Goal: Information Seeking & Learning: Find specific fact

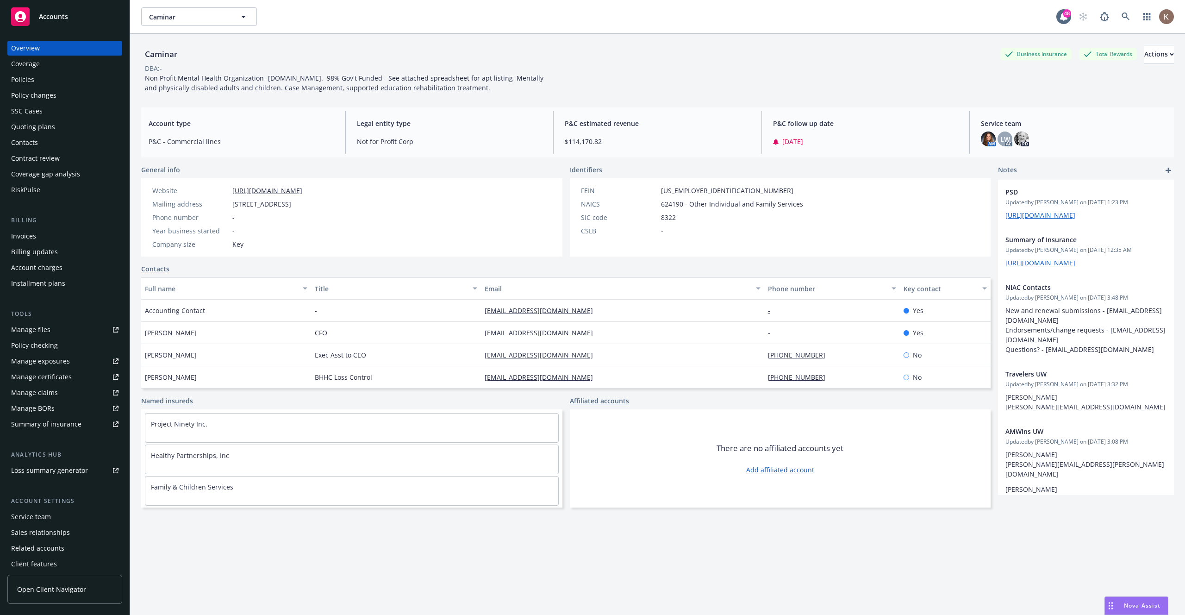
click at [770, 89] on div "Caminar Business Insurance Total Rewards Actions DBA: - Non Profit Mental Healt…" at bounding box center [657, 69] width 1033 height 48
click at [58, 80] on div "Policies" at bounding box center [64, 79] width 107 height 15
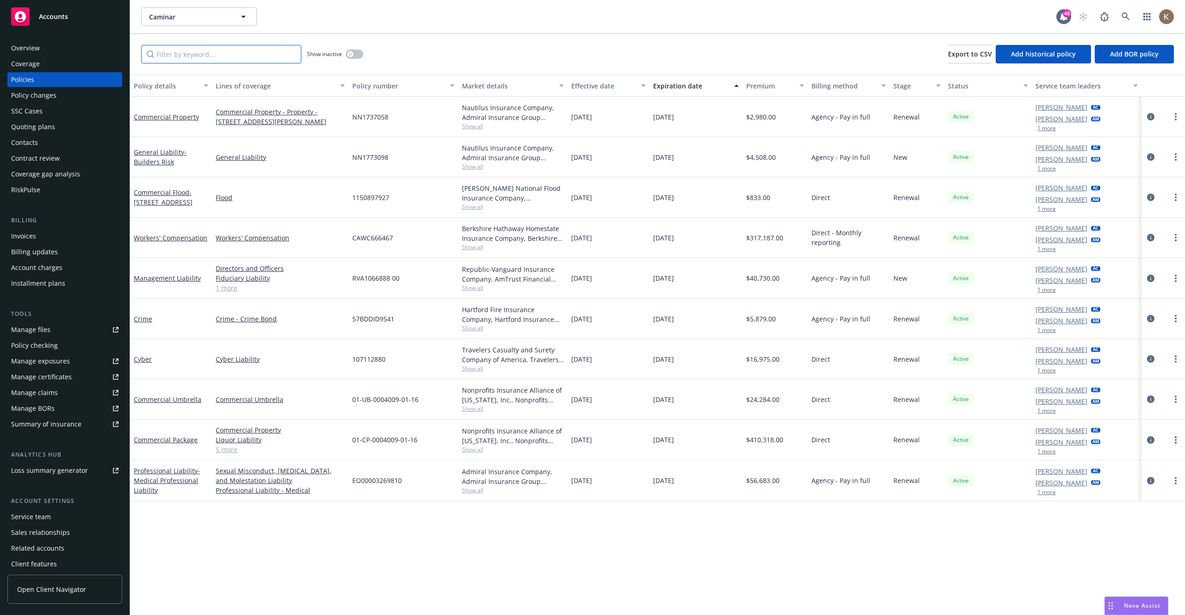
click at [235, 62] on input "Filter by keyword..." at bounding box center [221, 54] width 160 height 19
paste input "57BDDID9541"
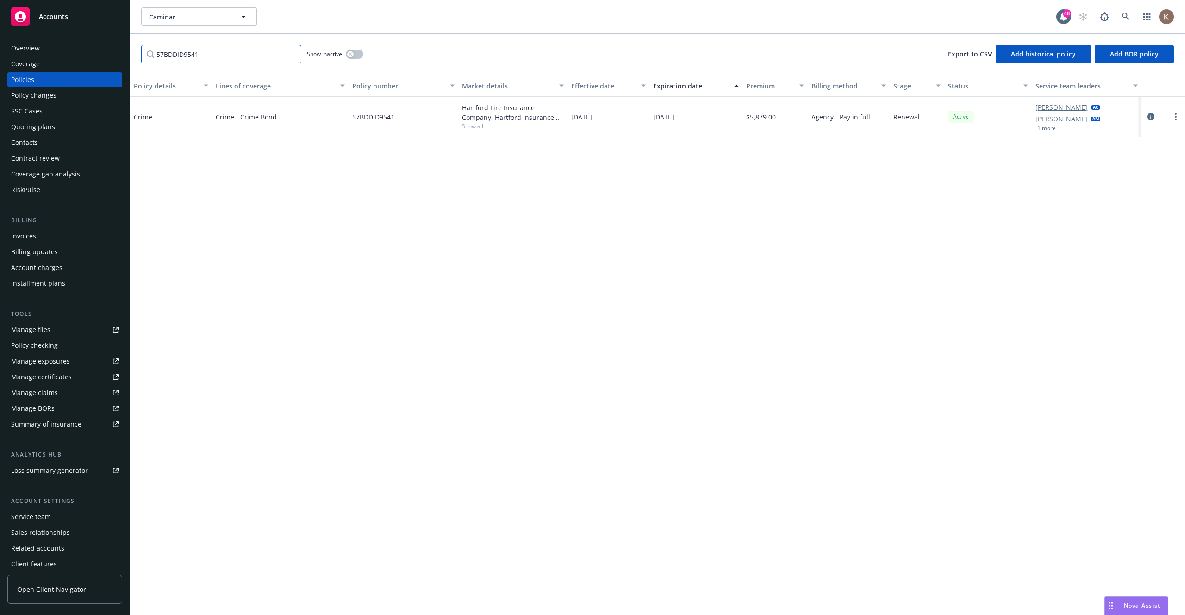
type input "57BDDID9541"
click at [1047, 132] on div "Lena West AC Jenn Hyland AM 1 more" at bounding box center [1086, 117] width 109 height 40
click at [1045, 129] on button "1 more" at bounding box center [1046, 128] width 19 height 6
click at [1150, 127] on link "circleInformation" at bounding box center [1150, 122] width 11 height 11
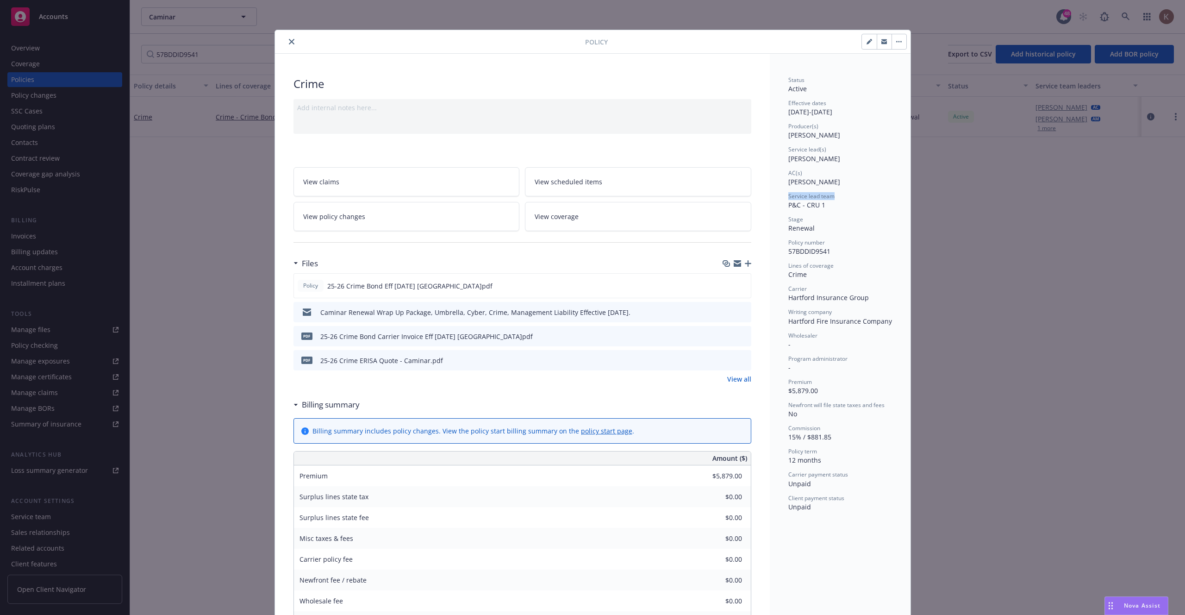
drag, startPoint x: 842, startPoint y: 198, endPoint x: 785, endPoint y: 195, distance: 57.0
click at [785, 195] on div "Status Active Effective dates 07/01/2025 - 07/01/2026 Producer(s) Steve Leveron…" at bounding box center [840, 581] width 141 height 1055
copy span "Service lead team"
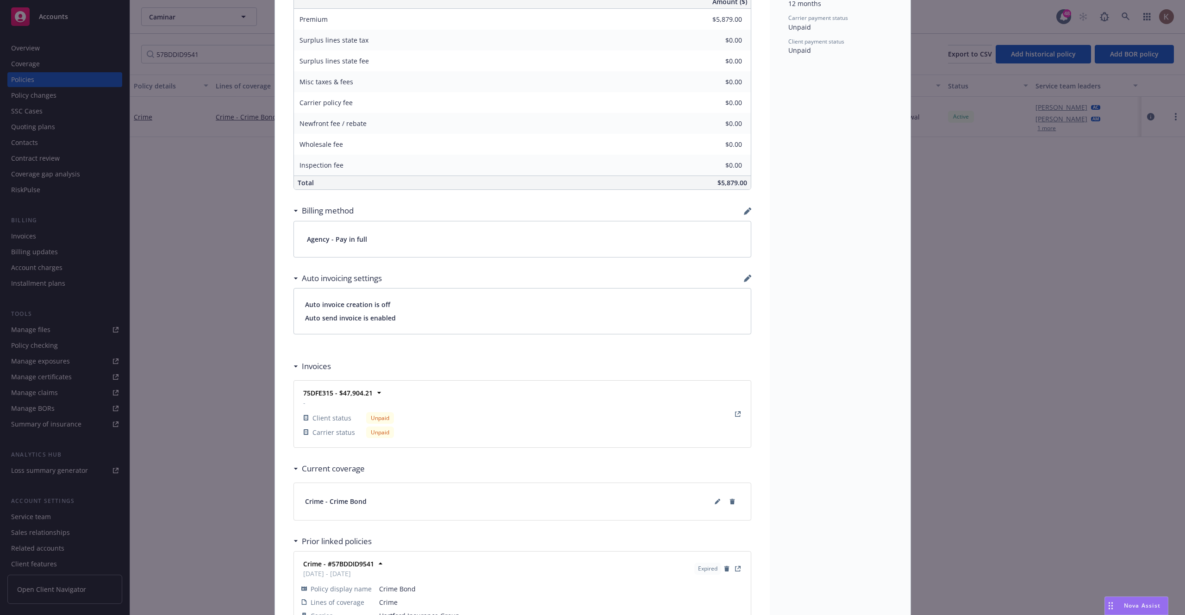
scroll to position [458, 0]
click at [218, 231] on div "Policy Crime Add internal notes here... View claims View scheduled items View p…" at bounding box center [592, 307] width 1185 height 615
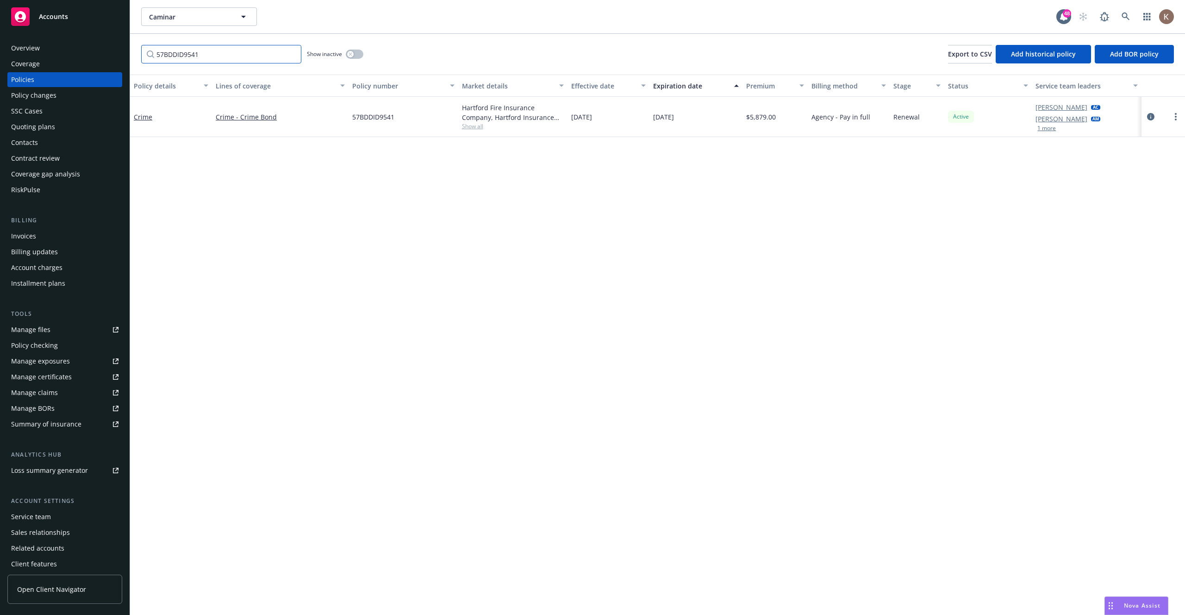
click at [247, 48] on input "57BDDID9541" at bounding box center [221, 54] width 160 height 19
click at [1154, 118] on link "circleInformation" at bounding box center [1150, 116] width 11 height 11
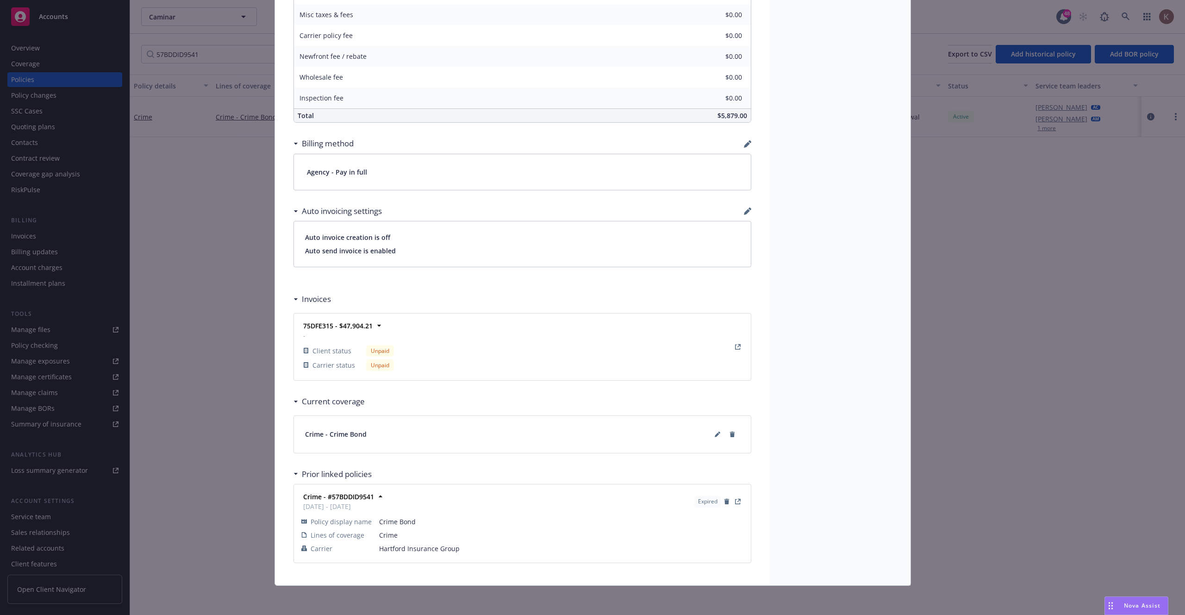
scroll to position [524, 0]
click at [237, 354] on div "Policy Crime Add internal notes here... View claims View scheduled items View p…" at bounding box center [592, 307] width 1185 height 615
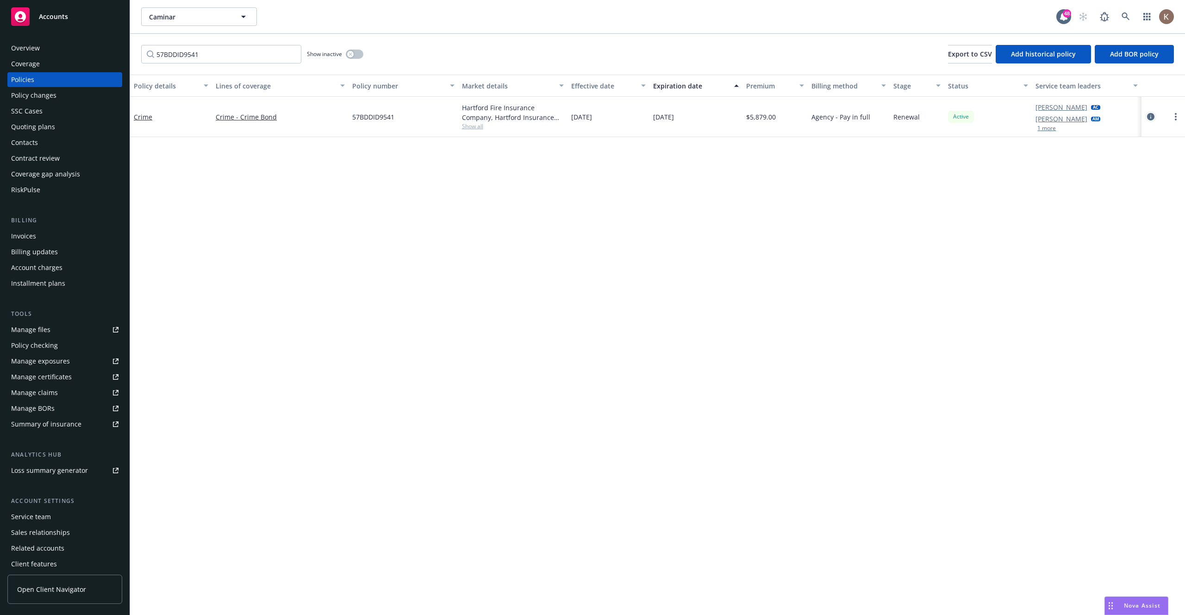
click at [1148, 117] on icon "circleInformation" at bounding box center [1150, 116] width 7 height 7
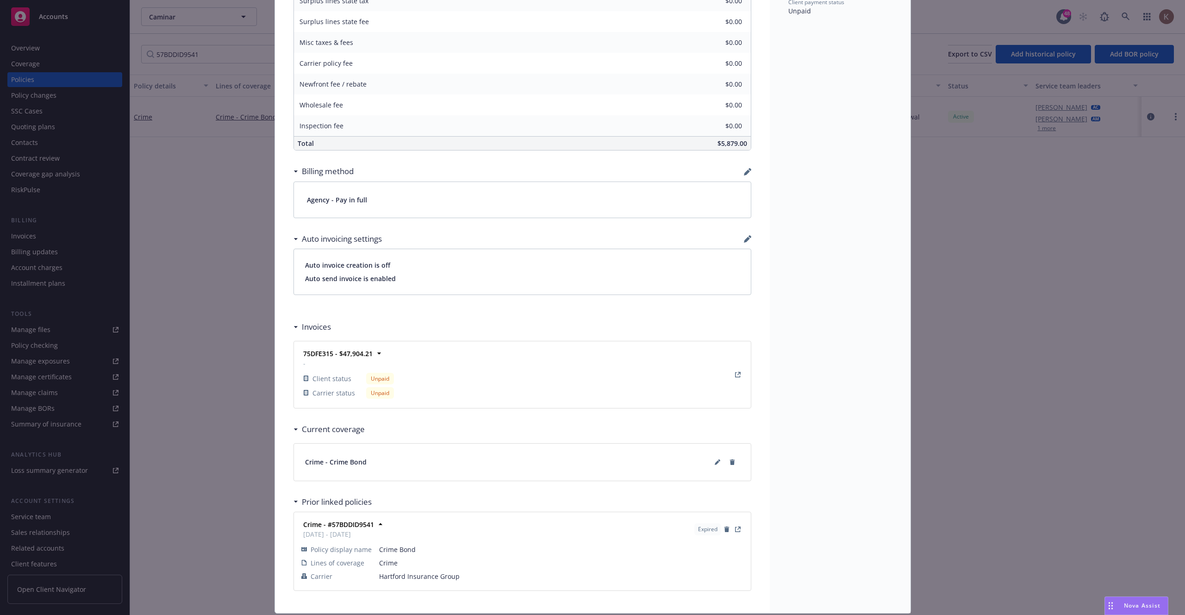
scroll to position [524, 0]
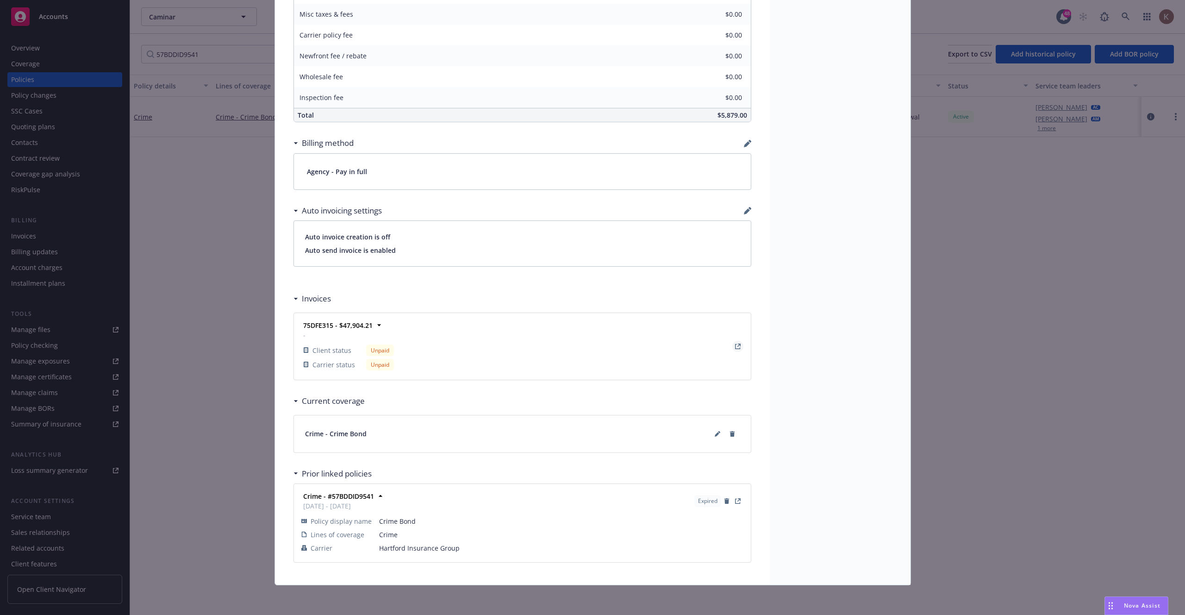
click at [739, 344] on icon "View Invoice" at bounding box center [738, 344] width 3 height 3
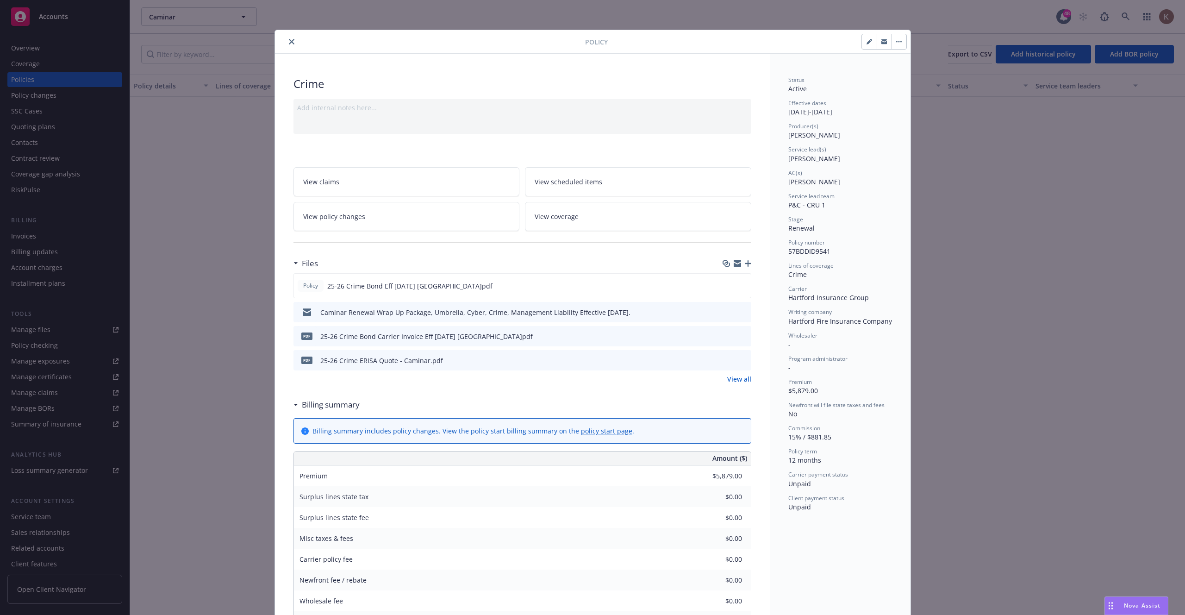
scroll to position [28, 0]
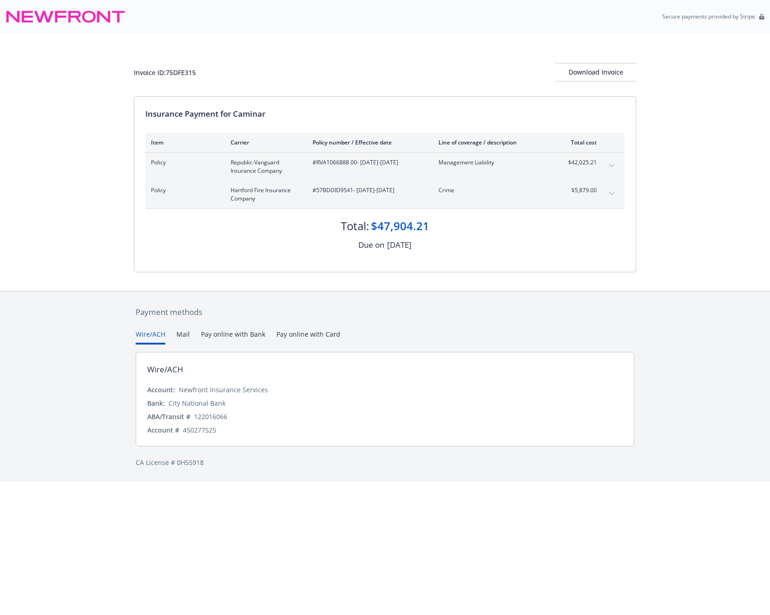
click at [236, 117] on div "Insurance Payment for Caminar" at bounding box center [384, 114] width 479 height 12
drag, startPoint x: 232, startPoint y: 115, endPoint x: 142, endPoint y: 115, distance: 90.7
click at [142, 115] on div "Insurance Payment for Caminar Item Carrier Policy number / Effective date Line …" at bounding box center [384, 184] width 501 height 175
copy div "Insurance Payment for"
click at [612, 163] on button "expand content" at bounding box center [611, 165] width 15 height 15
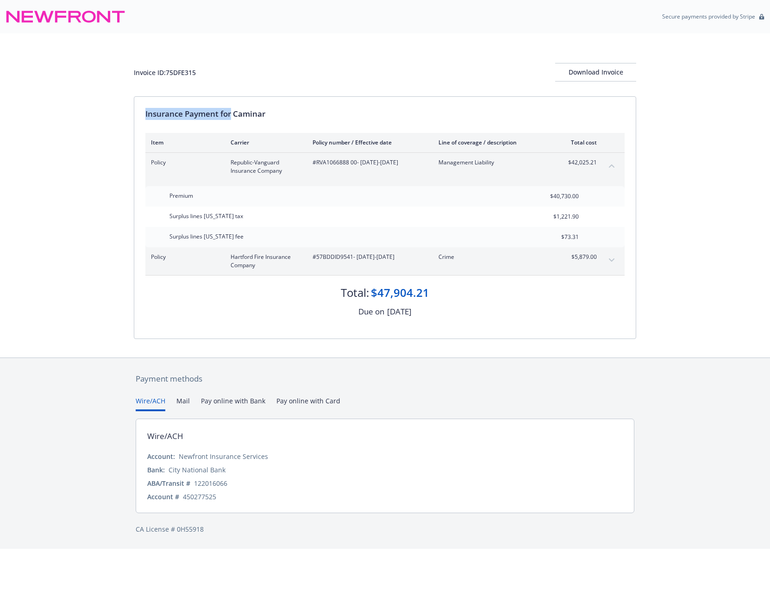
click at [612, 163] on button "collapse content" at bounding box center [611, 165] width 15 height 15
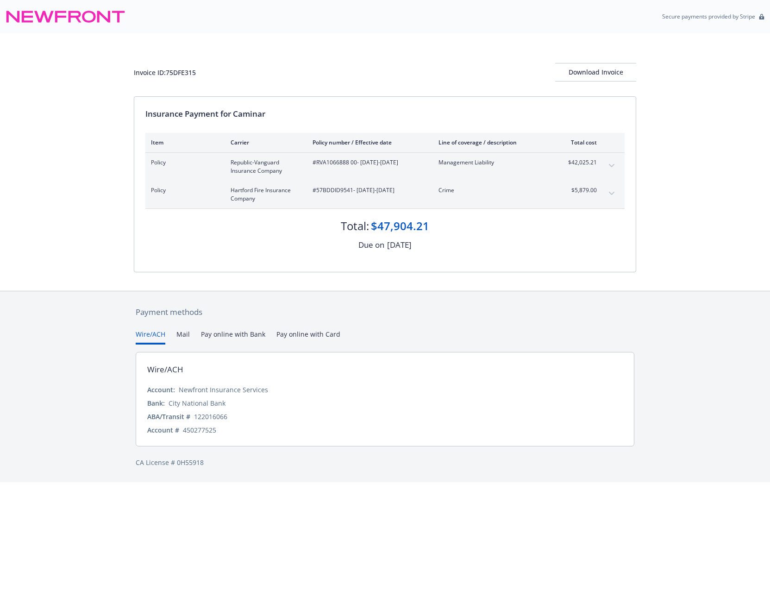
click at [339, 173] on div "#RVA1066888 00 - [DATE]-[DATE]" at bounding box center [367, 166] width 111 height 17
click at [615, 166] on button "expand content" at bounding box center [611, 165] width 15 height 15
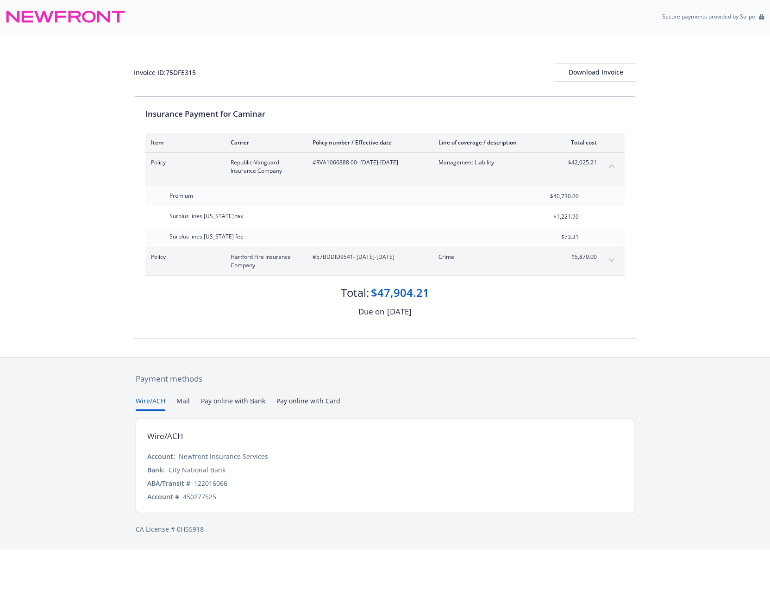
click at [614, 260] on button "expand content" at bounding box center [611, 260] width 15 height 15
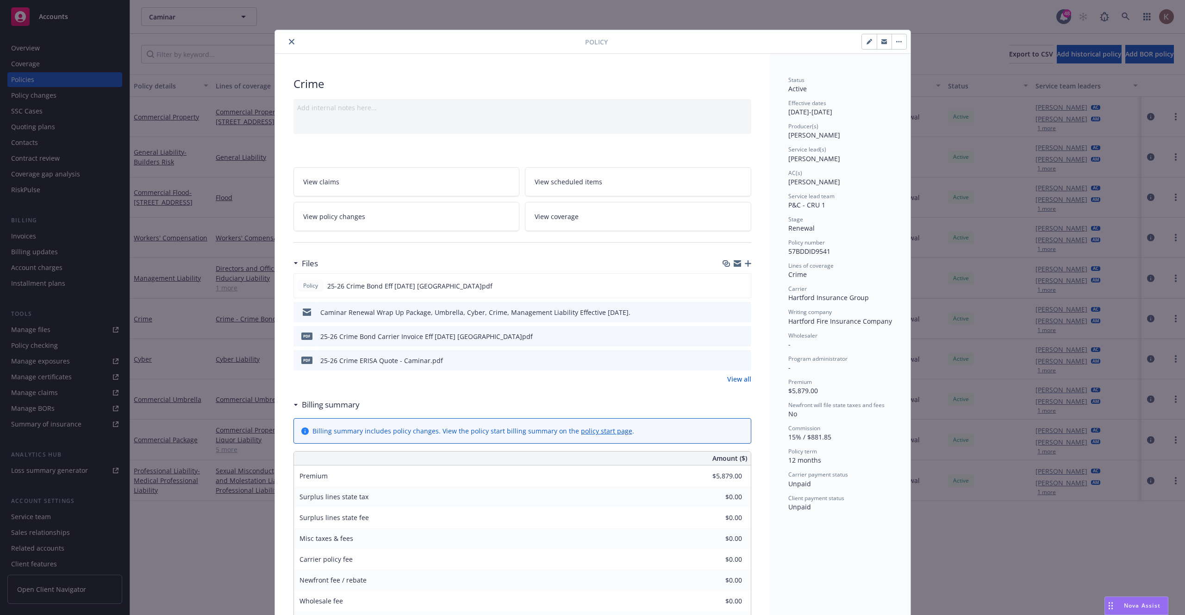
scroll to position [28, 0]
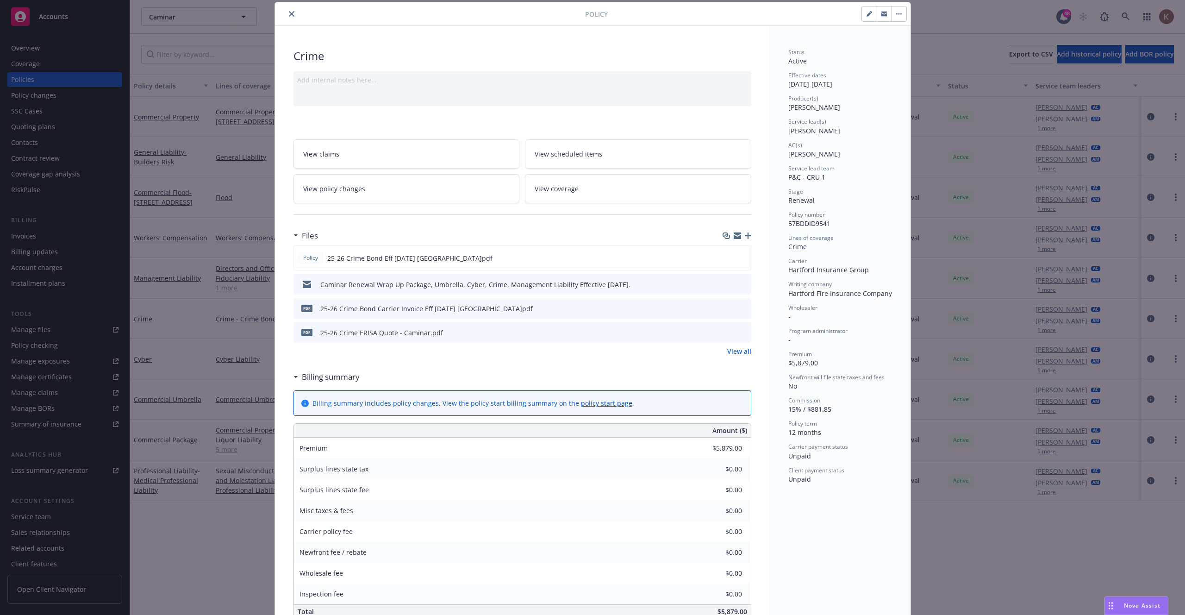
click at [829, 132] on div "Service lead(s) Jenn Hyland" at bounding box center [840, 127] width 104 height 18
copy span "Jenn Hyland"
drag, startPoint x: 823, startPoint y: 131, endPoint x: 782, endPoint y: 133, distance: 41.7
click at [782, 133] on div "Status Active Effective dates 07/01/2025 - 07/01/2026 Producer(s) Steve Leveron…" at bounding box center [840, 553] width 141 height 1055
